Goal: Information Seeking & Learning: Check status

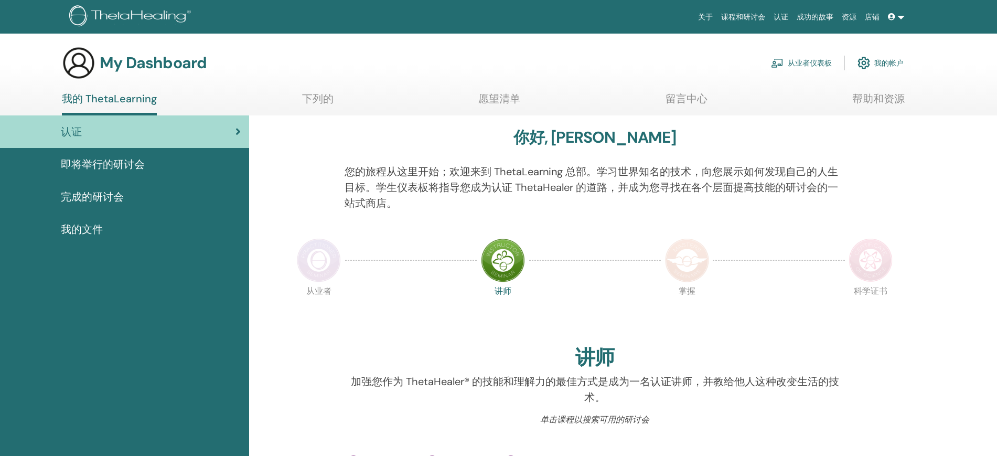
click at [117, 204] on span "完成的研讨会" at bounding box center [92, 197] width 63 height 16
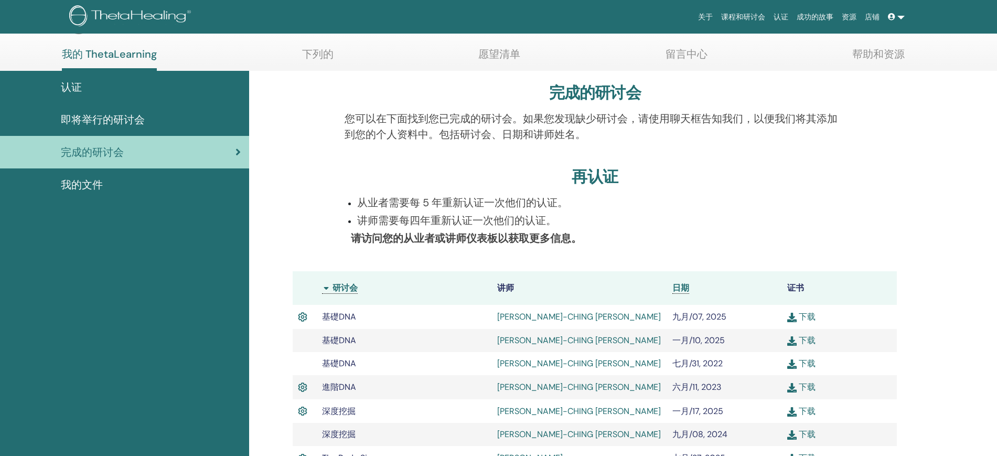
scroll to position [66, 0]
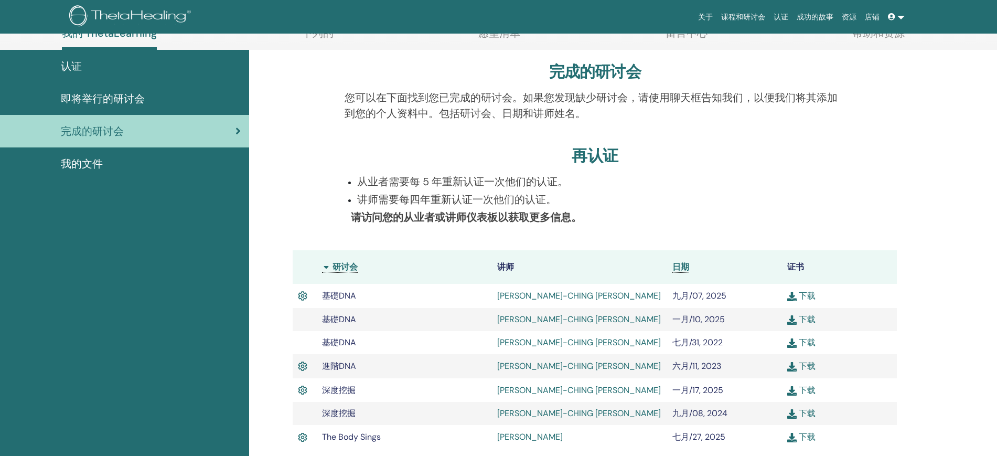
click at [531, 293] on link "YU-CHING CHEN" at bounding box center [579, 295] width 164 height 11
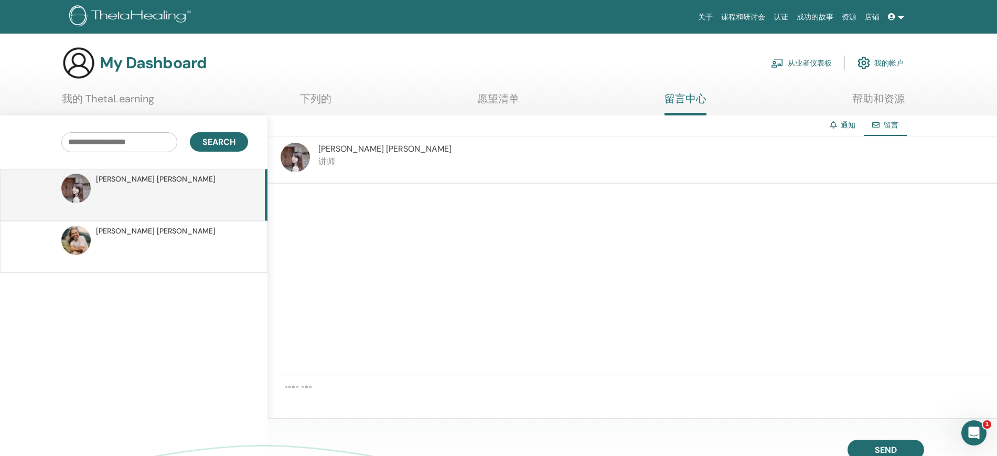
click at [298, 152] on img at bounding box center [295, 157] width 29 height 29
click at [108, 98] on link "我的 ThetaLearning" at bounding box center [108, 102] width 92 height 20
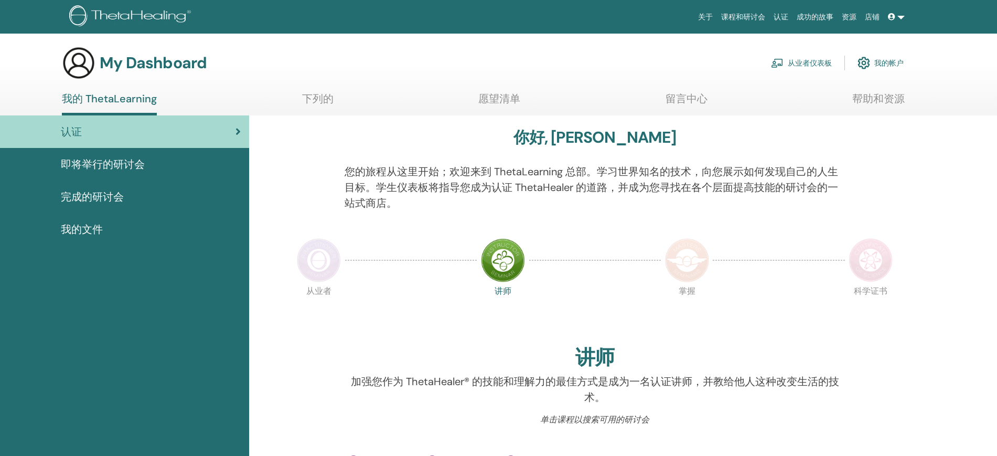
click at [743, 9] on link "课程和研讨会" at bounding box center [743, 16] width 52 height 19
click at [96, 168] on span "即将举行的研讨会" at bounding box center [103, 164] width 84 height 16
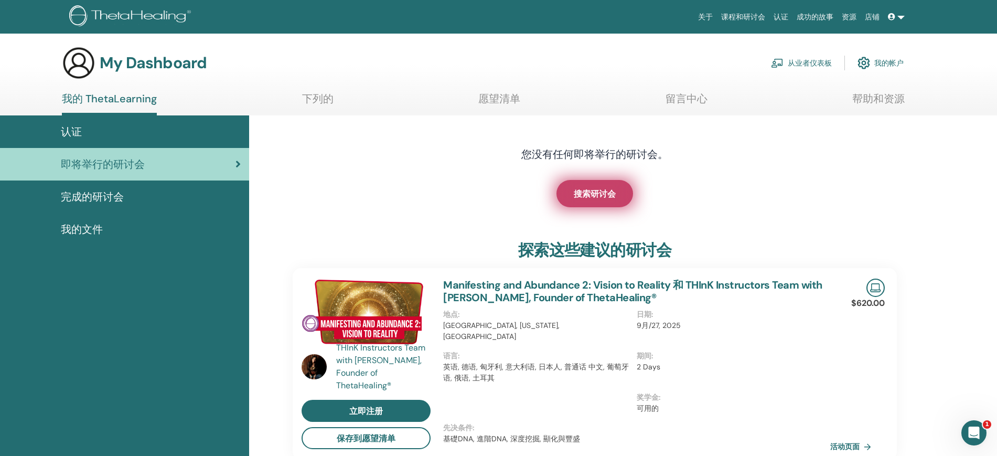
click at [605, 196] on span "搜索研讨会" at bounding box center [595, 193] width 42 height 11
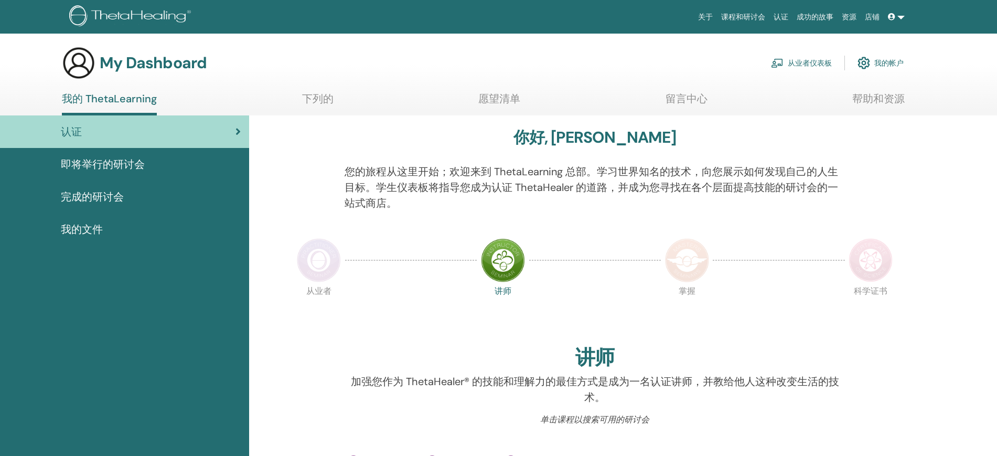
click at [133, 167] on span "即将举行的研讨会" at bounding box center [103, 164] width 84 height 16
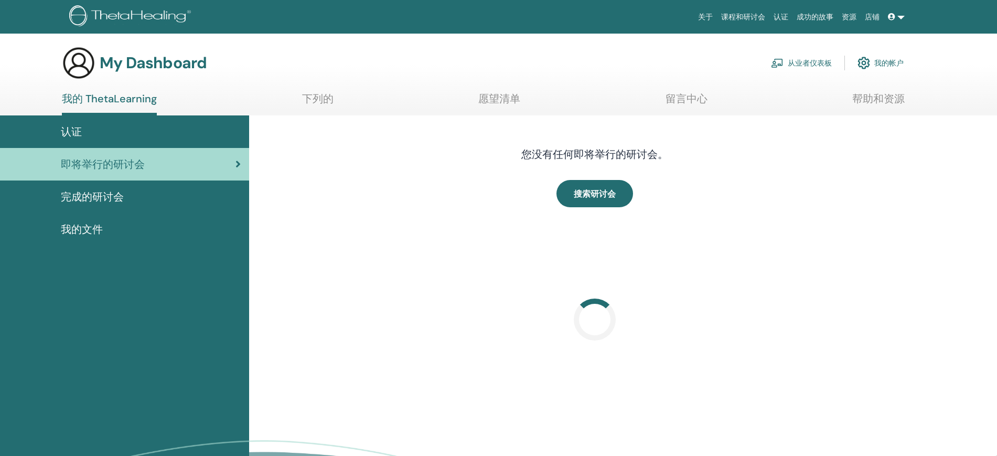
click at [135, 196] on div "完成的研讨会" at bounding box center [124, 197] width 232 height 16
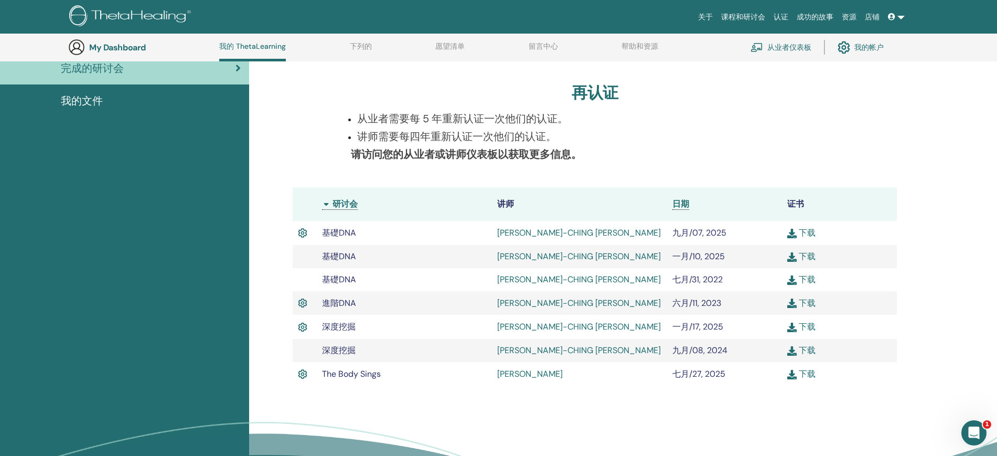
scroll to position [159, 0]
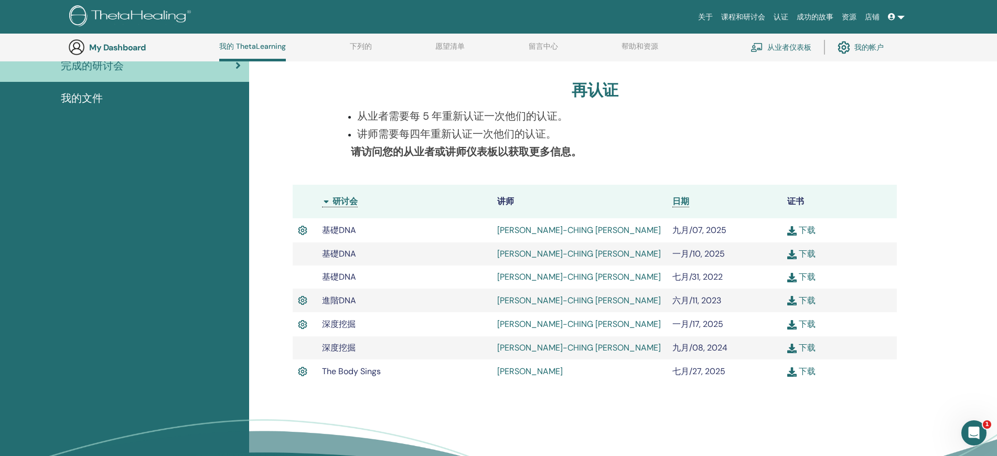
drag, startPoint x: 580, startPoint y: 229, endPoint x: 487, endPoint y: 230, distance: 93.4
click at [487, 229] on tr "基礎DNA [PERSON_NAME]-CHING [PERSON_NAME] 九月/07, 2025 下载" at bounding box center [595, 230] width 604 height 24
drag, startPoint x: 522, startPoint y: 225, endPoint x: 496, endPoint y: 228, distance: 27.0
click at [496, 228] on td "[PERSON_NAME]-CHING [PERSON_NAME]" at bounding box center [579, 230] width 175 height 24
copy tr "[PERSON_NAME]-CHING [PERSON_NAME]"
